Goal: Browse casually: Explore the website without a specific task or goal

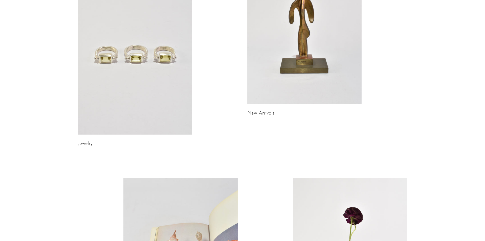
scroll to position [98, 0]
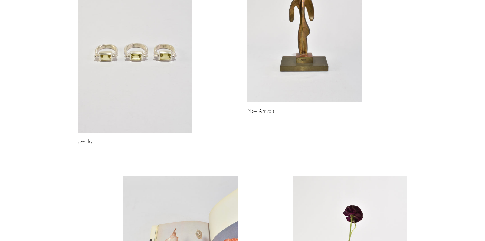
click at [310, 61] on link at bounding box center [304, 22] width 114 height 160
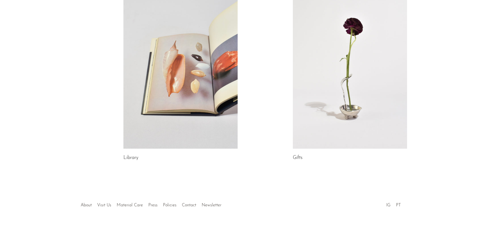
scroll to position [285, 0]
click at [223, 96] on link at bounding box center [180, 68] width 114 height 160
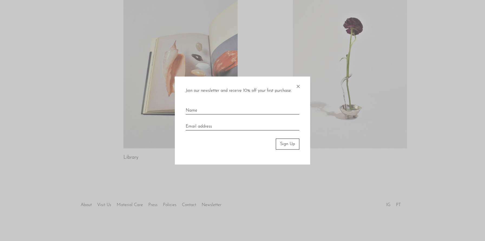
click at [296, 87] on span "×" at bounding box center [297, 85] width 5 height 17
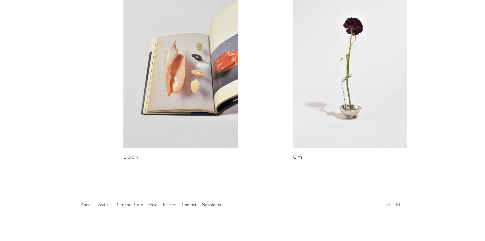
click at [326, 82] on link at bounding box center [350, 68] width 114 height 160
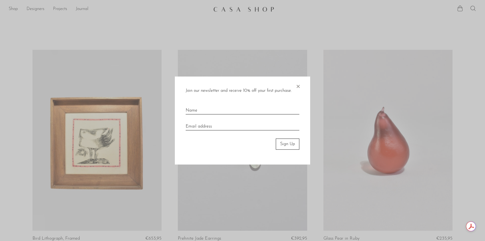
click at [301, 85] on div "Join our newsletter and receive 10% off your first purchase. × Sign Up" at bounding box center [242, 121] width 135 height 88
click at [300, 86] on span "×" at bounding box center [297, 85] width 5 height 17
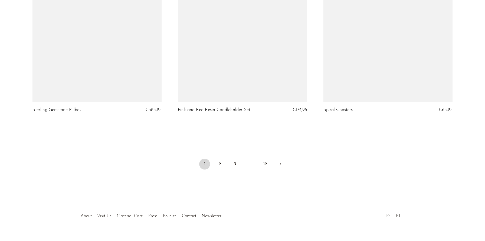
scroll to position [2393, 0]
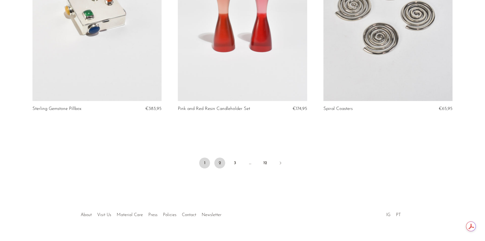
click at [214, 157] on link "2" at bounding box center [219, 162] width 11 height 11
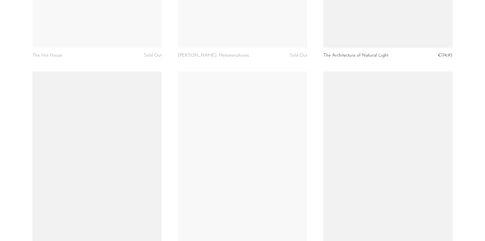
scroll to position [233, 0]
